Goal: Information Seeking & Learning: Learn about a topic

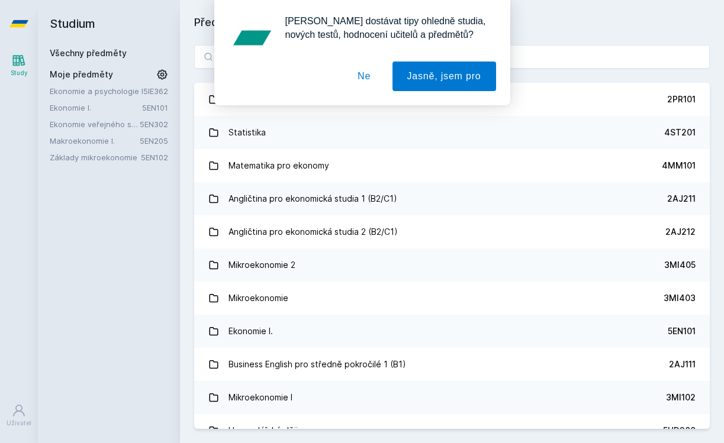
click at [368, 82] on button "Ne" at bounding box center [364, 77] width 43 height 30
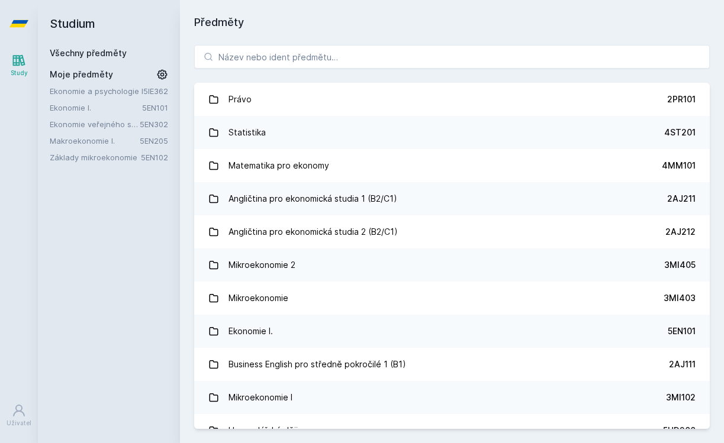
click at [112, 92] on link "Ekonomie a psychologie I" at bounding box center [97, 91] width 94 height 12
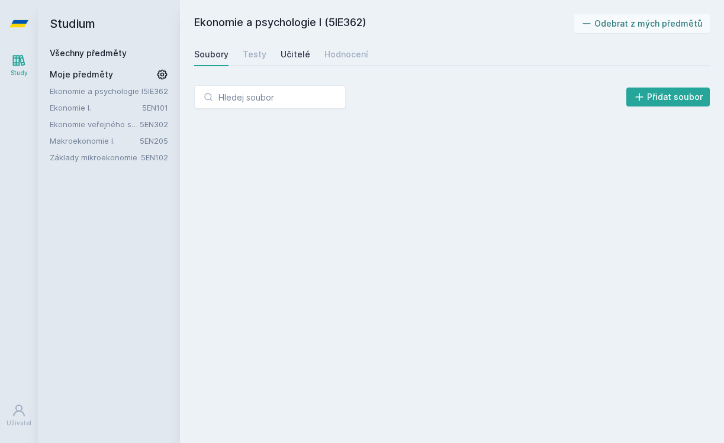
click at [281, 48] on link "Učitelé" at bounding box center [296, 55] width 30 height 24
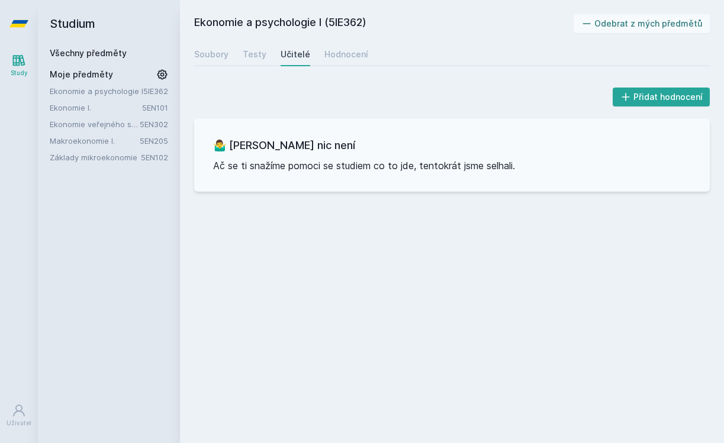
click at [78, 105] on link "Ekonomie I." at bounding box center [96, 108] width 92 height 12
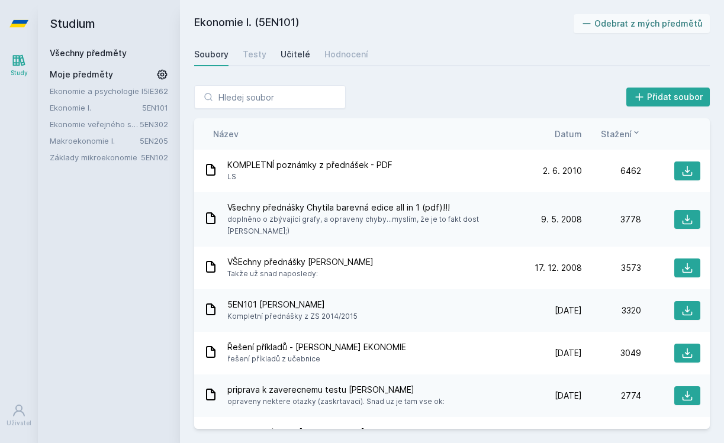
click at [288, 57] on div "Učitelé" at bounding box center [296, 55] width 30 height 12
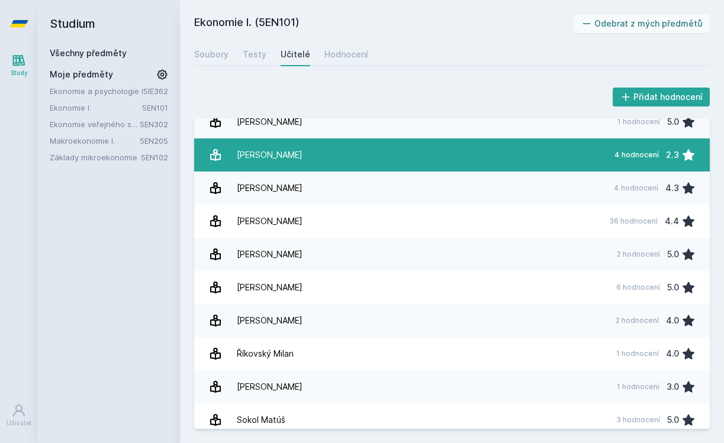
scroll to position [756, 0]
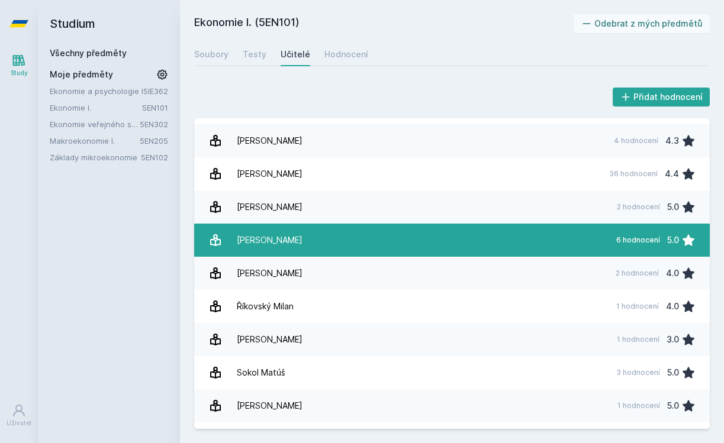
click at [359, 239] on link "[PERSON_NAME] 6 hodnocení 5.0" at bounding box center [452, 240] width 516 height 33
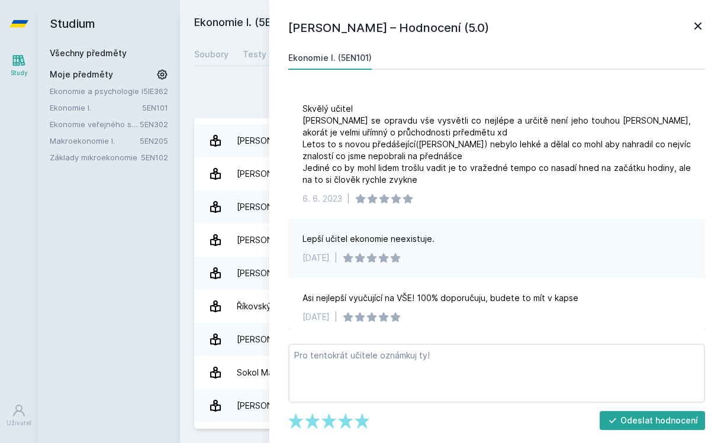
click at [700, 23] on icon at bounding box center [698, 26] width 14 height 14
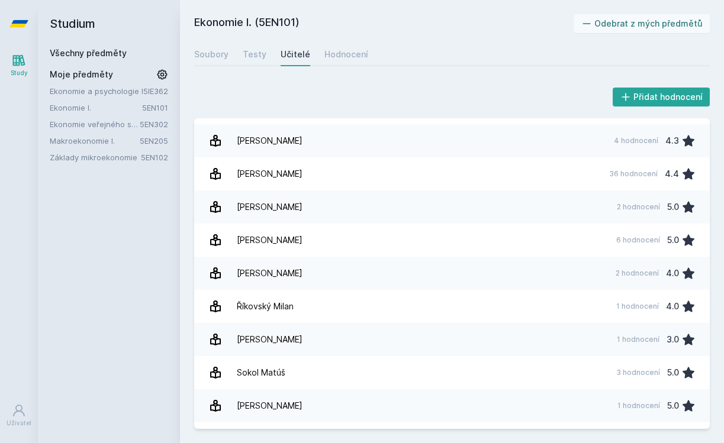
click at [97, 142] on link "Makroekonomie I." at bounding box center [95, 141] width 90 height 12
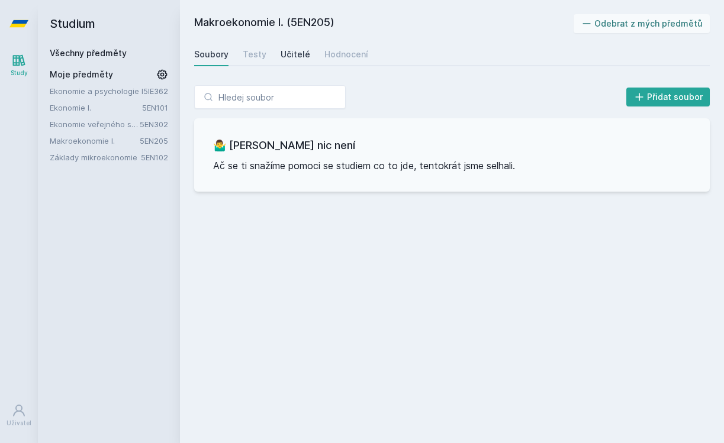
click at [289, 51] on div "Učitelé" at bounding box center [296, 55] width 30 height 12
click at [100, 153] on link "Základy mikroekonomie" at bounding box center [95, 158] width 91 height 12
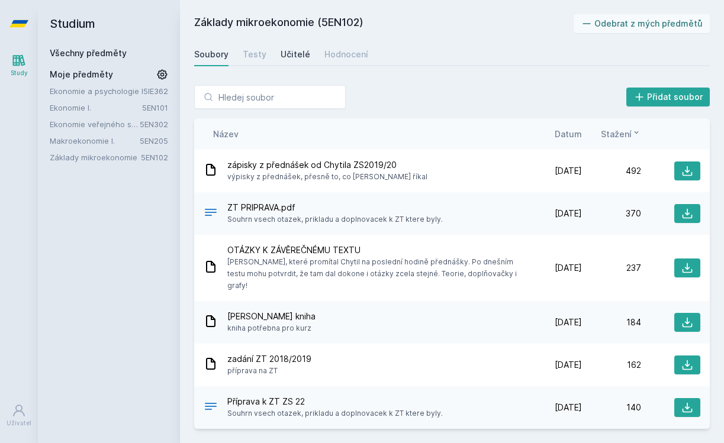
click at [288, 53] on div "Učitelé" at bounding box center [296, 55] width 30 height 12
